Goal: Find contact information: Find contact information

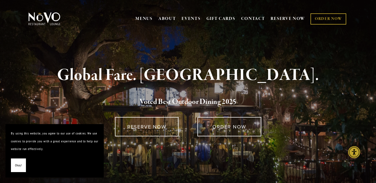
click at [21, 162] on span "Okay!" at bounding box center [18, 166] width 7 height 8
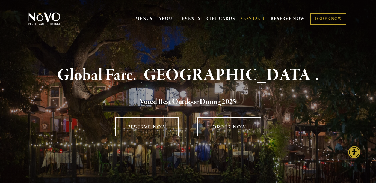
click at [250, 21] on link "CONTACT" at bounding box center [253, 19] width 24 height 10
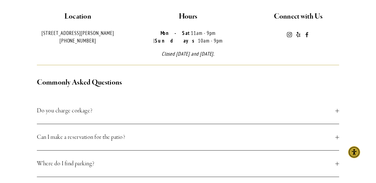
scroll to position [186, 0]
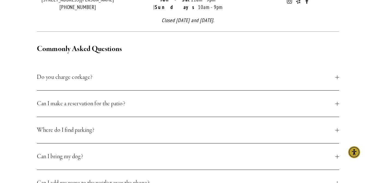
click at [117, 72] on span "Do you charge corkage?" at bounding box center [186, 77] width 298 height 10
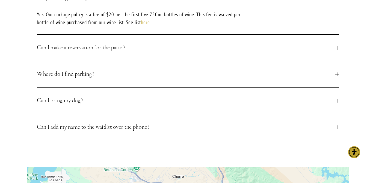
scroll to position [269, 0]
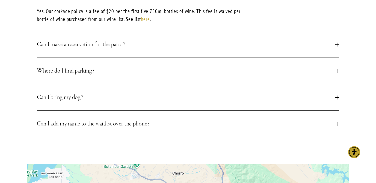
click at [137, 58] on button "Where do I find parking?" at bounding box center [188, 71] width 302 height 26
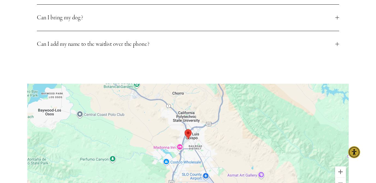
click at [158, 13] on span "Can I bring my dog?" at bounding box center [186, 18] width 298 height 10
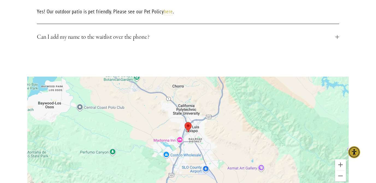
scroll to position [349, 0]
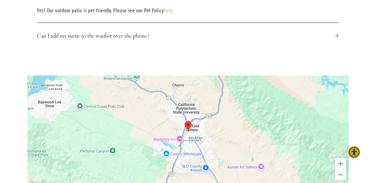
click at [160, 31] on span "Can I add my name to the waitlist over the phone?" at bounding box center [186, 36] width 298 height 10
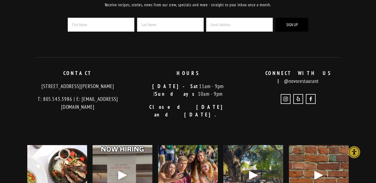
scroll to position [806, 0]
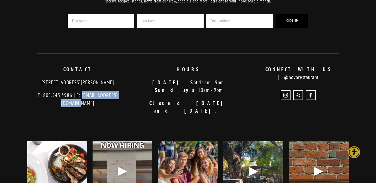
drag, startPoint x: 128, startPoint y: 88, endPoint x: 73, endPoint y: 90, distance: 54.9
click at [73, 91] on p "T: 805.543.3986 | E: [EMAIL_ADDRESS][DOMAIN_NAME]" at bounding box center [77, 99] width 101 height 16
copy p "info@novorestaurant.com"
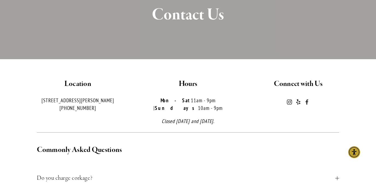
scroll to position [0, 0]
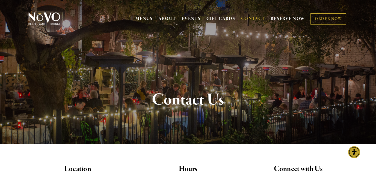
click at [260, 18] on link "CONTACT" at bounding box center [253, 19] width 24 height 10
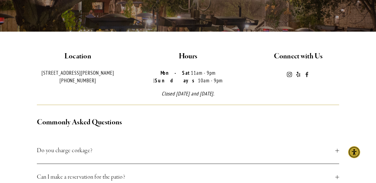
scroll to position [124, 0]
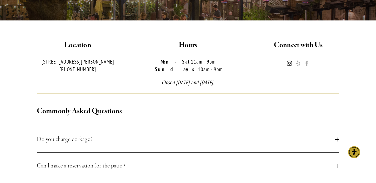
click at [287, 66] on use "Instagram" at bounding box center [289, 63] width 11 height 11
click at [306, 65] on use "Novo Restaurant and Lounge" at bounding box center [306, 63] width 3 height 5
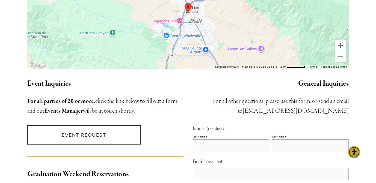
scroll to position [457, 0]
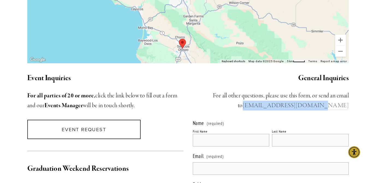
drag, startPoint x: 285, startPoint y: 97, endPoint x: 347, endPoint y: 97, distance: 62.2
click at [347, 97] on h3 "​For all other questions, please use this form, or send an email to info@novore…" at bounding box center [271, 101] width 156 height 20
copy link "info@novorestaurant.com"
